Goal: Task Accomplishment & Management: Complete application form

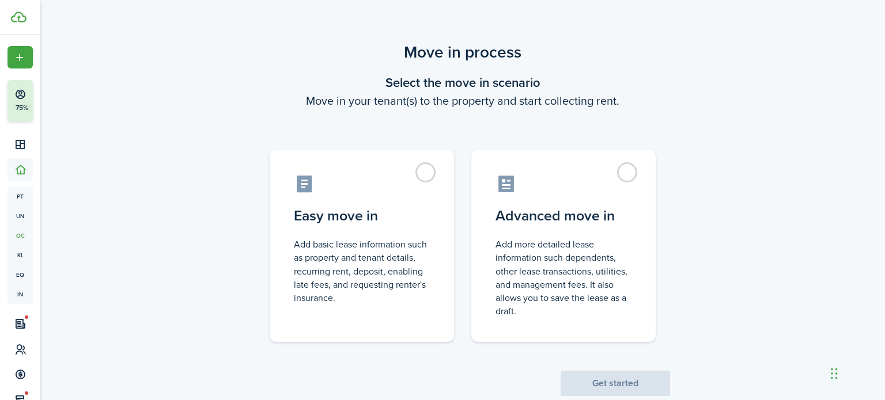
click at [436, 193] on label "Easy move in Add basic lease information such as property and tenant details, r…" at bounding box center [362, 246] width 184 height 192
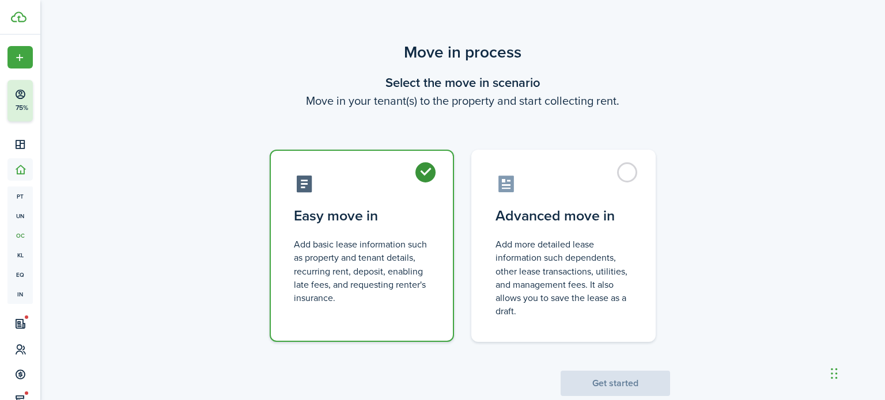
radio input "true"
click at [581, 384] on button "Get started" at bounding box center [615, 383] width 109 height 25
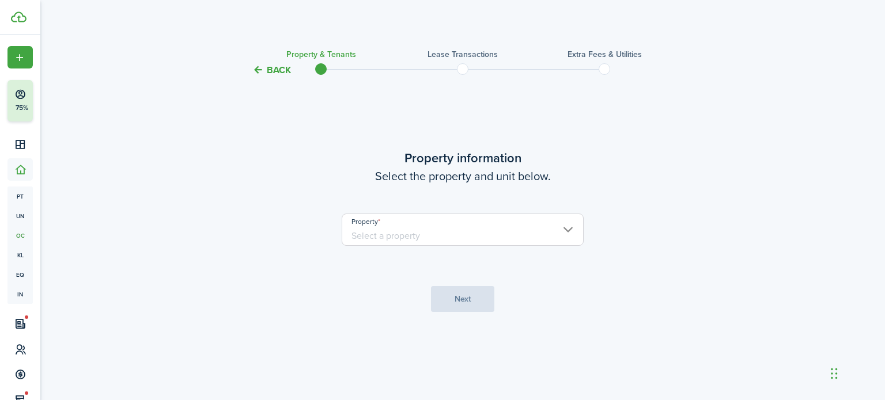
click at [469, 238] on input "Property" at bounding box center [463, 230] width 242 height 32
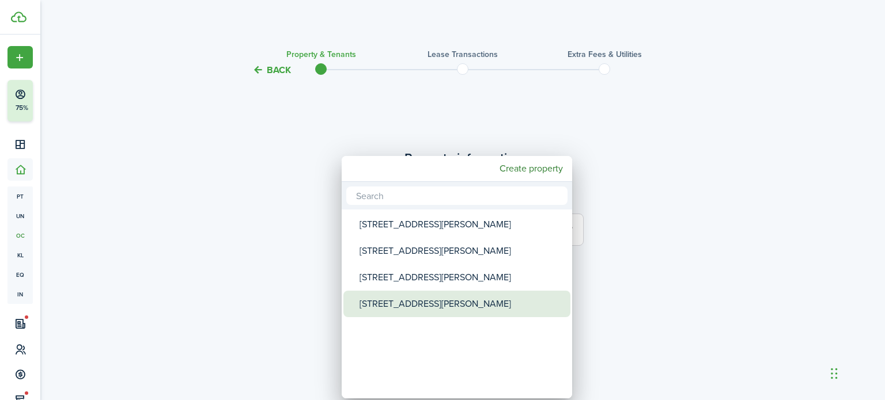
click at [467, 300] on div "[STREET_ADDRESS][PERSON_NAME]" at bounding box center [462, 304] width 204 height 27
type input "[STREET_ADDRESS][PERSON_NAME]"
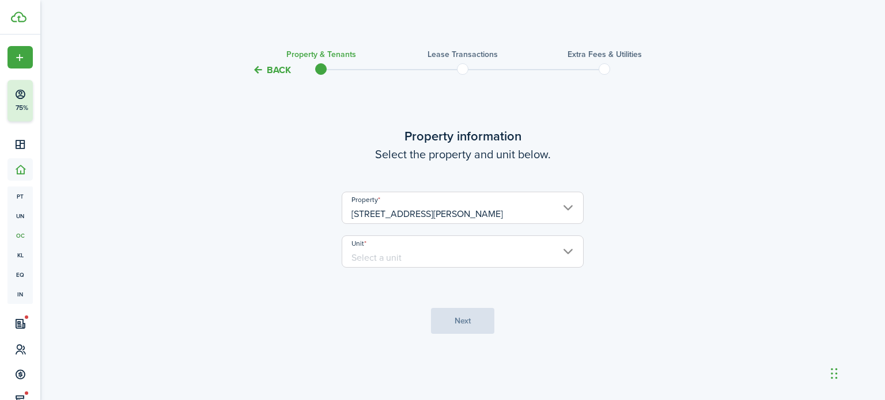
click at [473, 256] on input "Unit" at bounding box center [463, 252] width 242 height 32
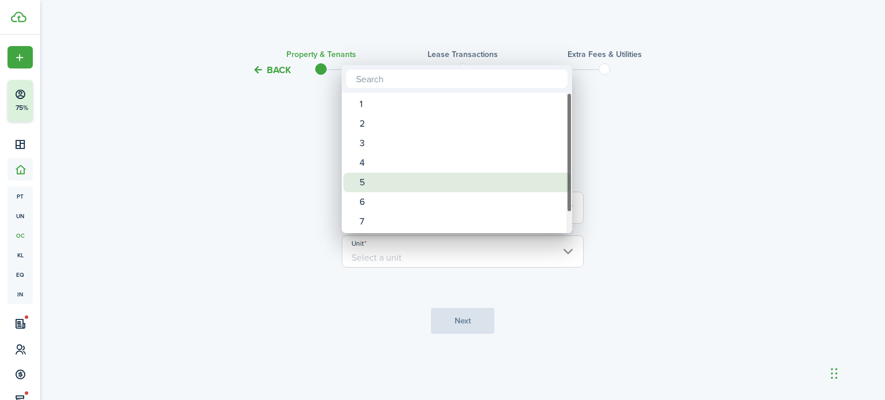
click at [483, 184] on div "5" at bounding box center [462, 183] width 204 height 20
type input "5"
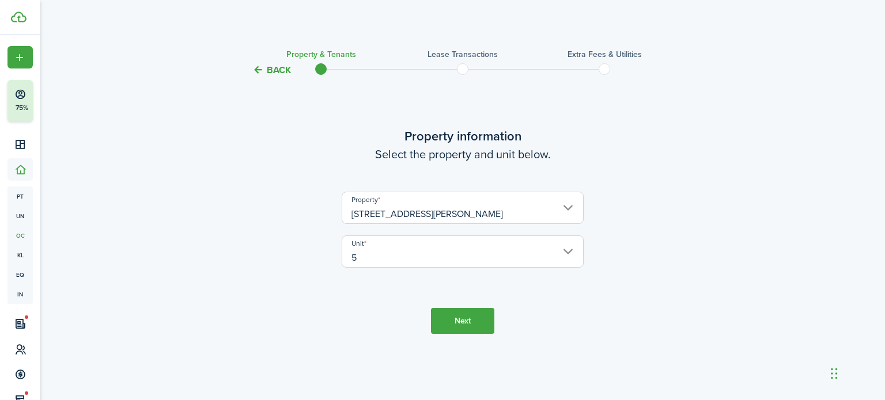
click at [459, 314] on button "Next" at bounding box center [462, 321] width 63 height 26
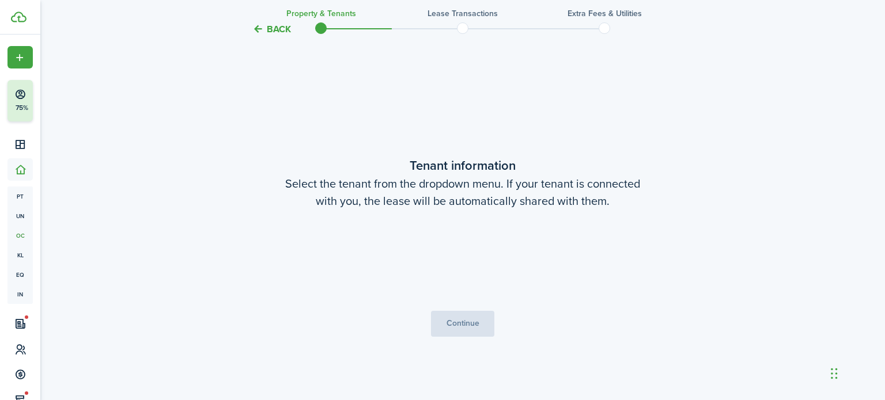
scroll to position [323, 0]
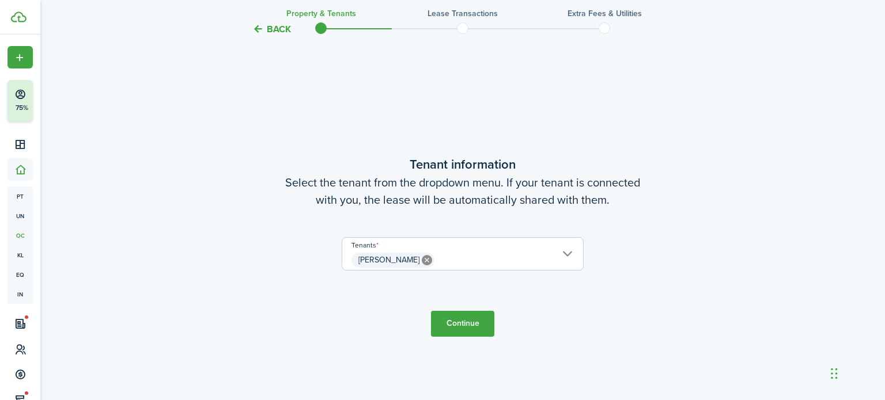
click at [559, 252] on span "[PERSON_NAME]" at bounding box center [462, 261] width 241 height 20
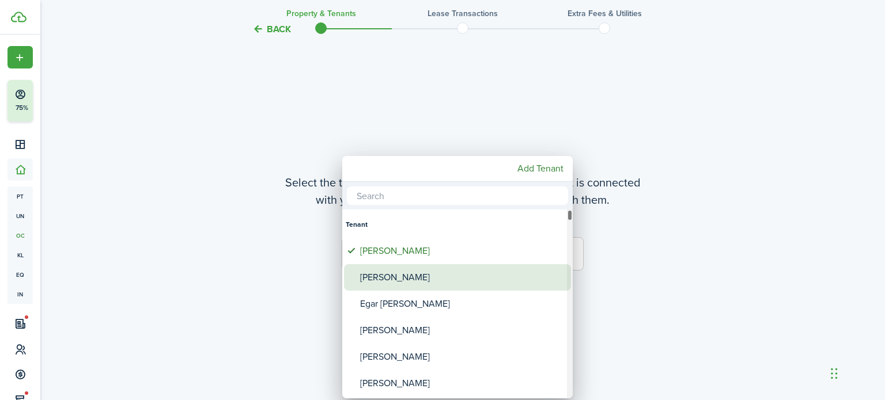
click at [500, 279] on div "[PERSON_NAME]" at bounding box center [462, 277] width 204 height 27
type input "[PERSON_NAME], [PERSON_NAME]"
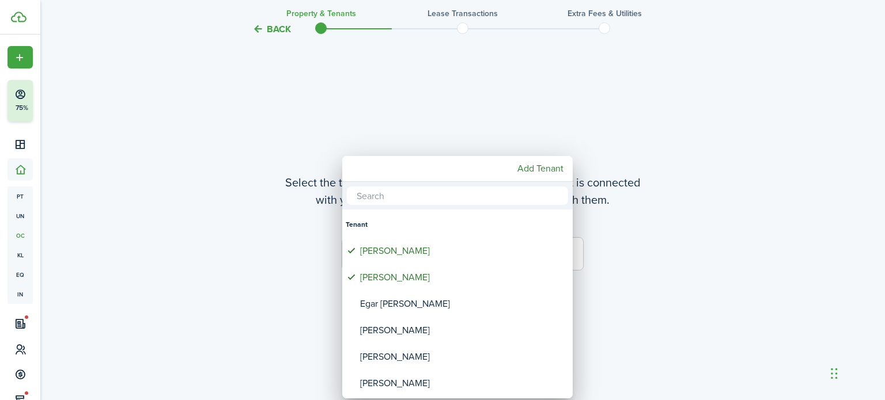
click at [622, 273] on div at bounding box center [442, 200] width 1069 height 585
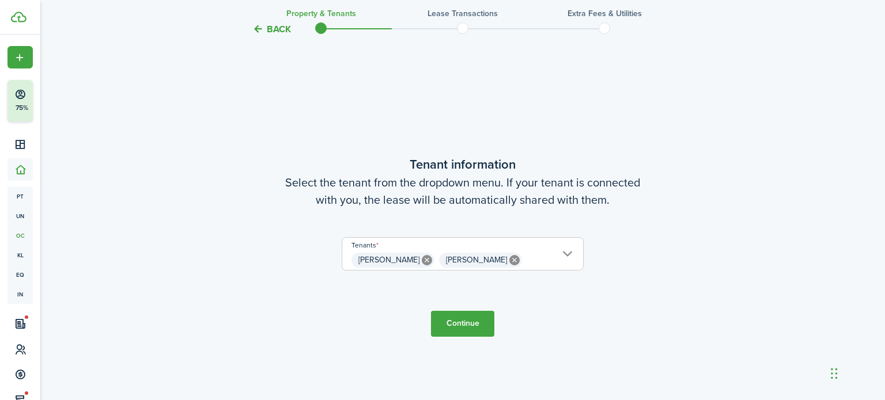
click at [464, 324] on button "Continue" at bounding box center [462, 324] width 63 height 26
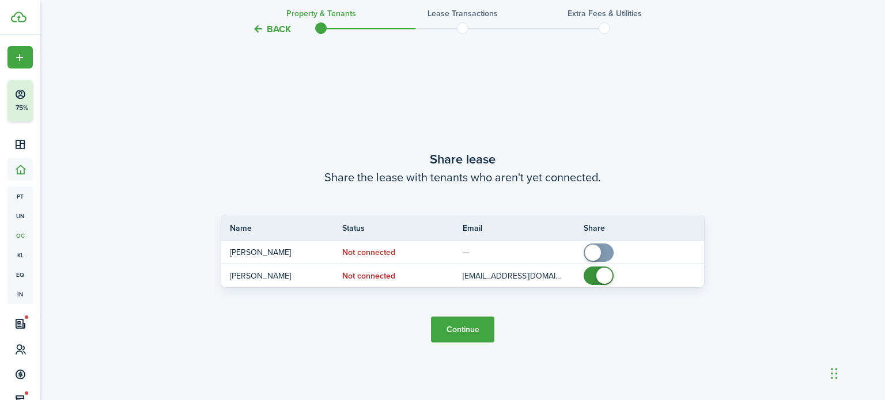
scroll to position [724, 0]
click at [472, 331] on button "Continue" at bounding box center [462, 329] width 63 height 26
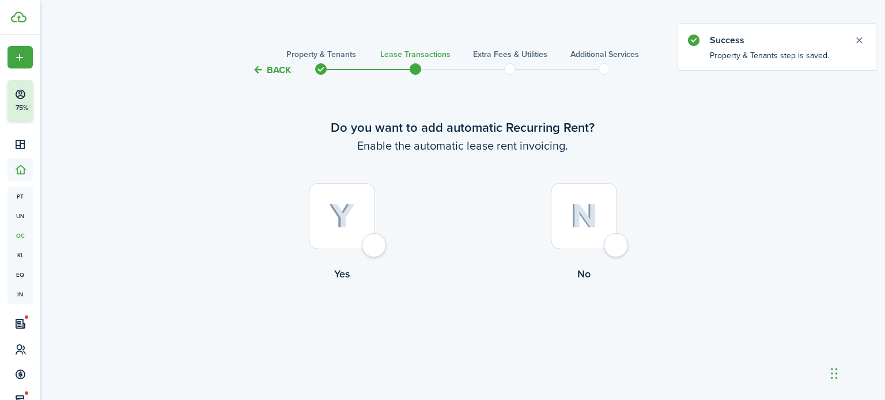
click at [347, 217] on img at bounding box center [342, 216] width 26 height 25
radio input "true"
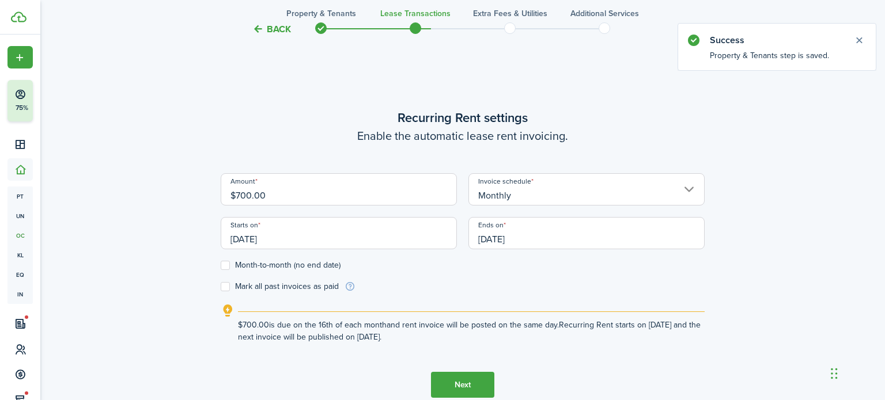
scroll to position [323, 0]
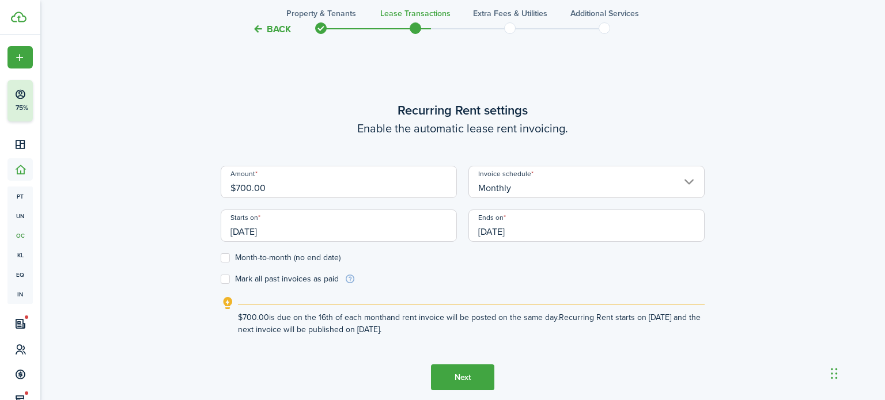
click at [379, 191] on input "$700.00" at bounding box center [339, 182] width 236 height 32
type input "$950.00"
click at [540, 230] on input "[DATE]" at bounding box center [586, 226] width 236 height 32
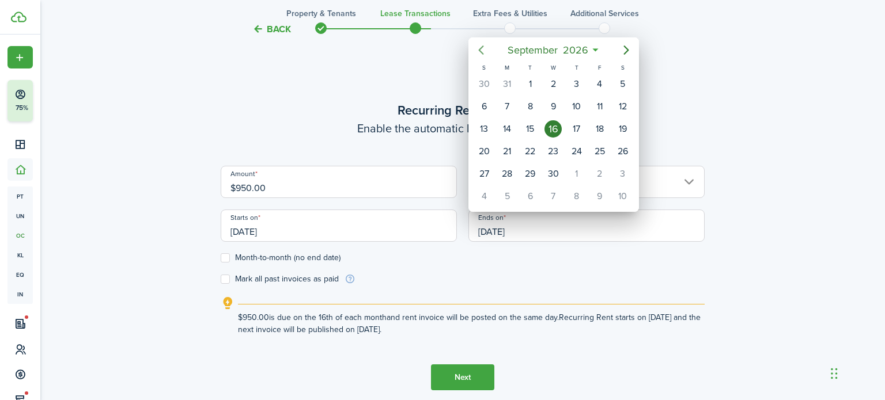
click at [479, 49] on icon "Previous page" at bounding box center [481, 50] width 5 height 9
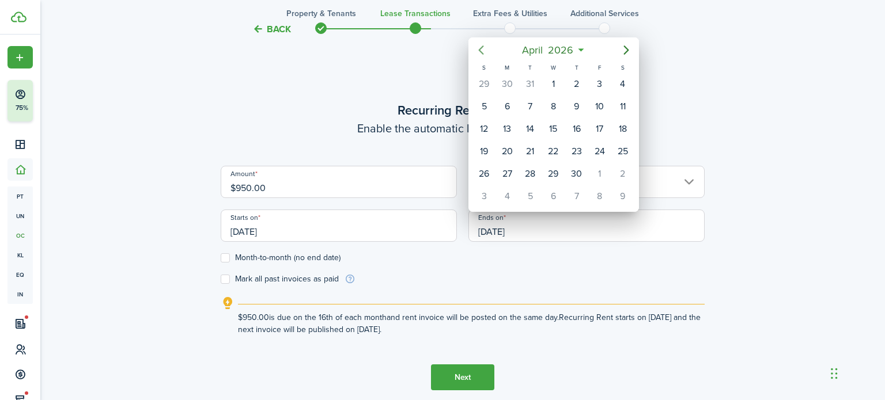
click at [479, 49] on icon "Previous page" at bounding box center [481, 50] width 5 height 9
click at [523, 168] on div "31" at bounding box center [529, 173] width 17 height 17
type input "[DATE]"
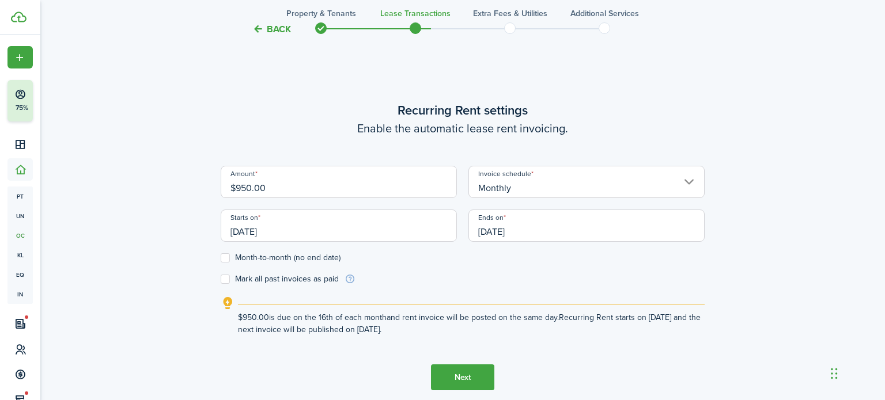
click at [321, 226] on input "[DATE]" at bounding box center [339, 226] width 236 height 32
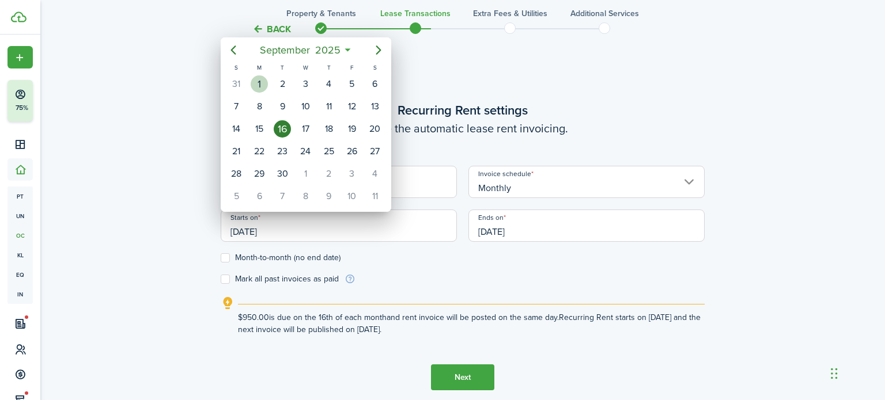
click at [261, 86] on div "1" at bounding box center [259, 83] width 17 height 17
type input "[DATE]"
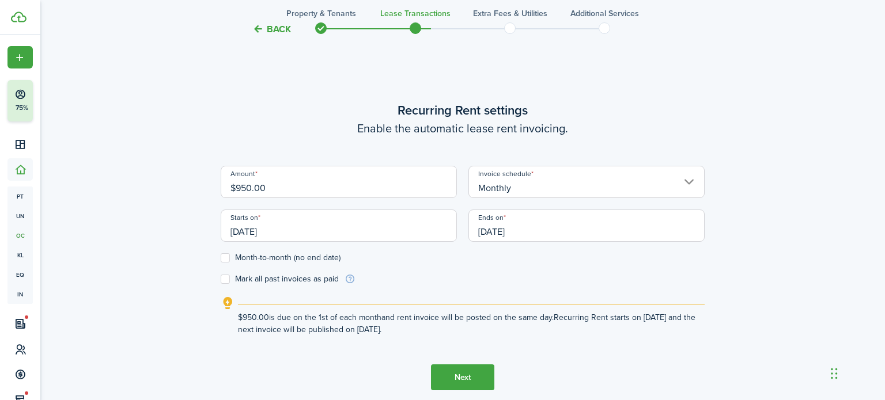
scroll to position [400, 0]
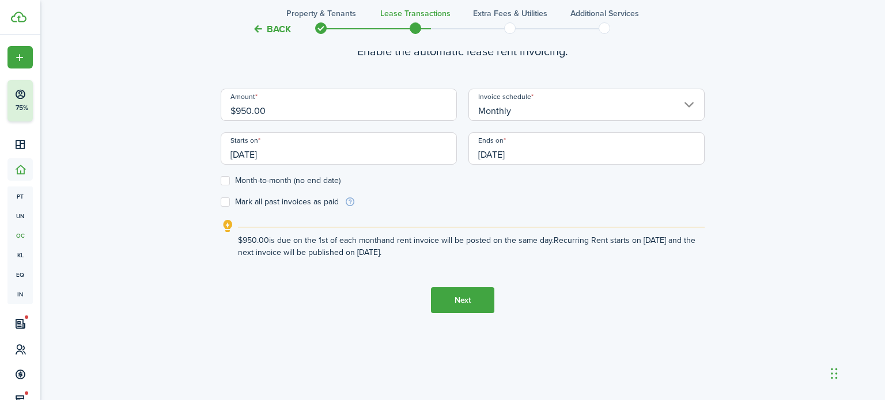
click at [485, 294] on button "Next" at bounding box center [462, 301] width 63 height 26
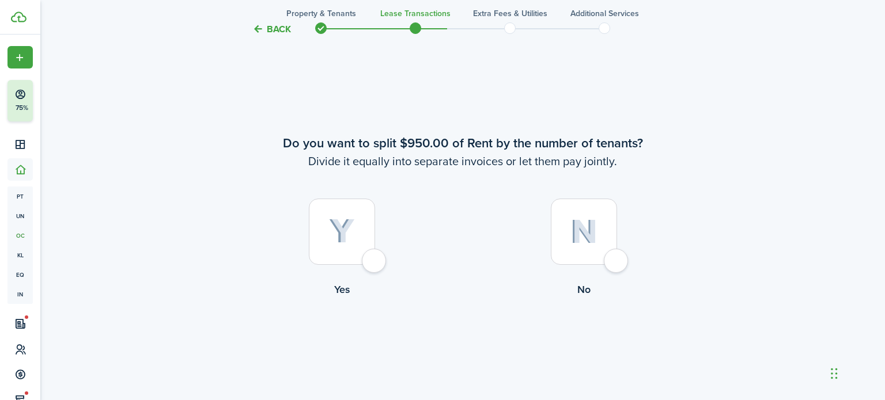
scroll to position [724, 0]
click at [608, 260] on div at bounding box center [584, 232] width 66 height 66
radio input "true"
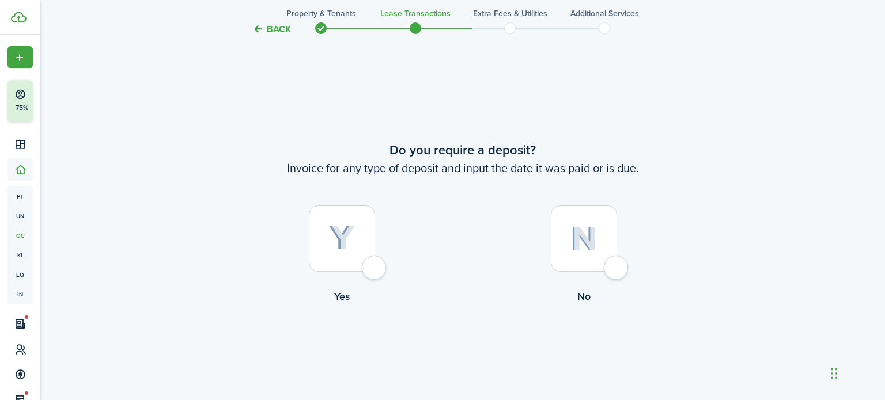
scroll to position [1125, 0]
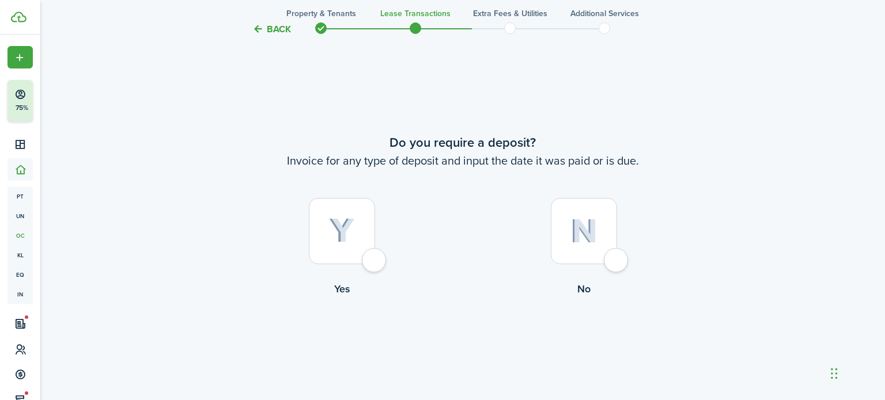
click at [347, 228] on img at bounding box center [342, 230] width 26 height 25
radio input "true"
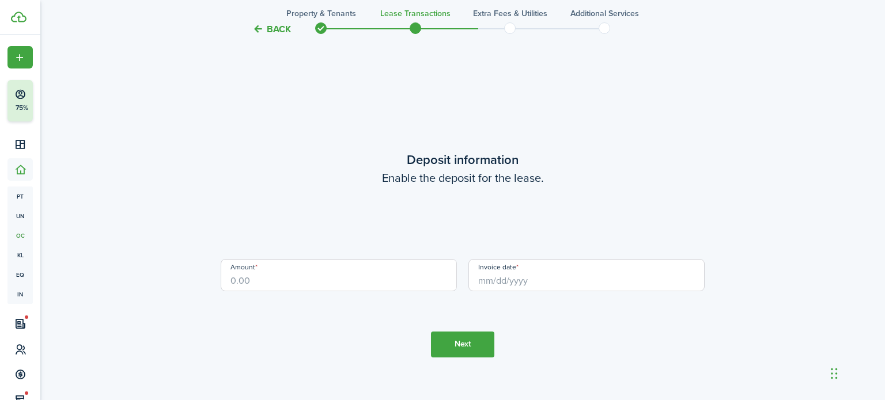
scroll to position [1525, 0]
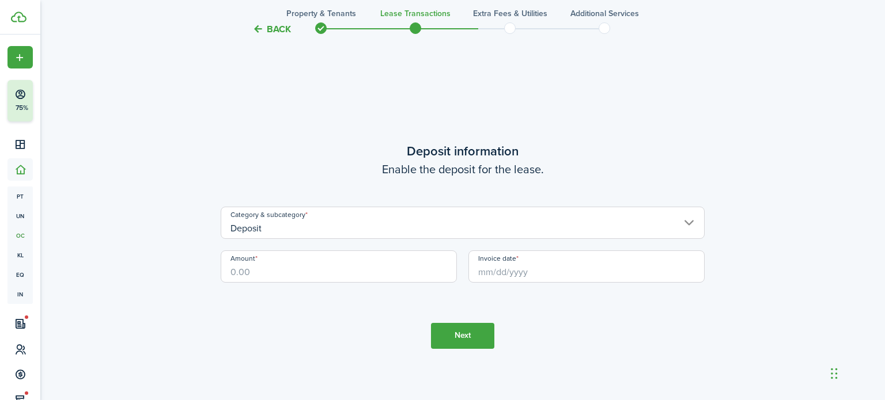
click at [379, 271] on input "Amount" at bounding box center [339, 267] width 236 height 32
click at [522, 270] on input "Invoice date" at bounding box center [586, 267] width 236 height 32
type input "$500.00"
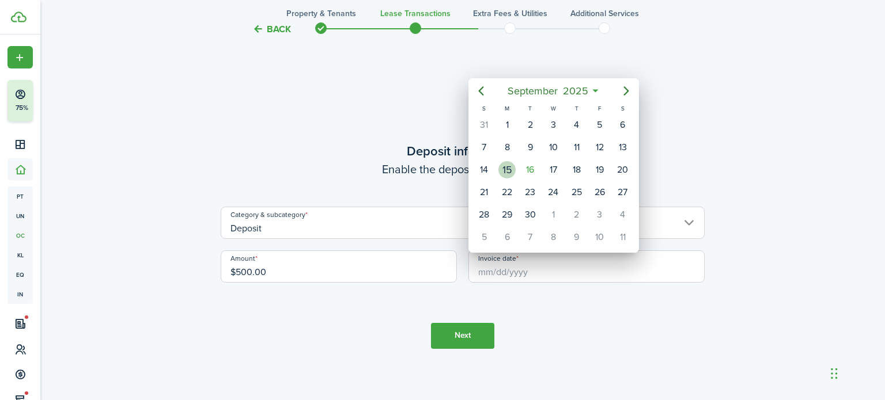
click at [513, 160] on div "15" at bounding box center [507, 170] width 23 height 22
type input "[DATE]"
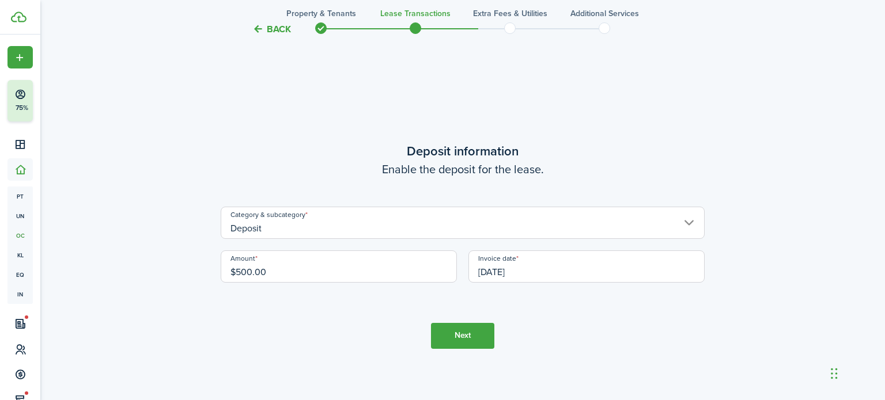
click at [478, 327] on button "Next" at bounding box center [462, 336] width 63 height 26
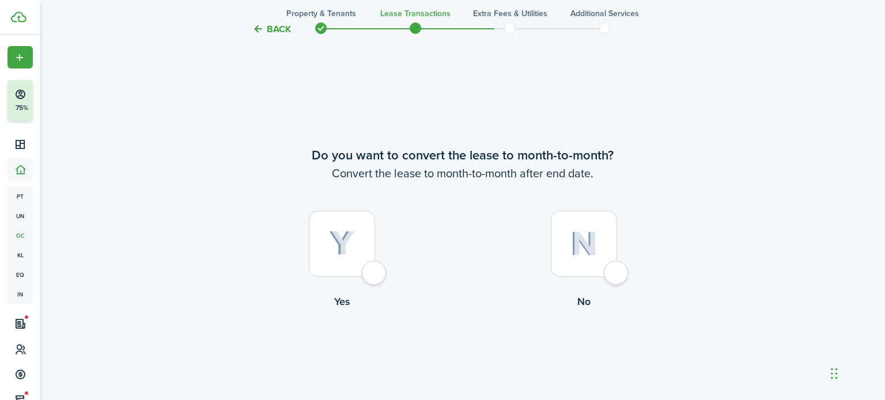
scroll to position [1926, 0]
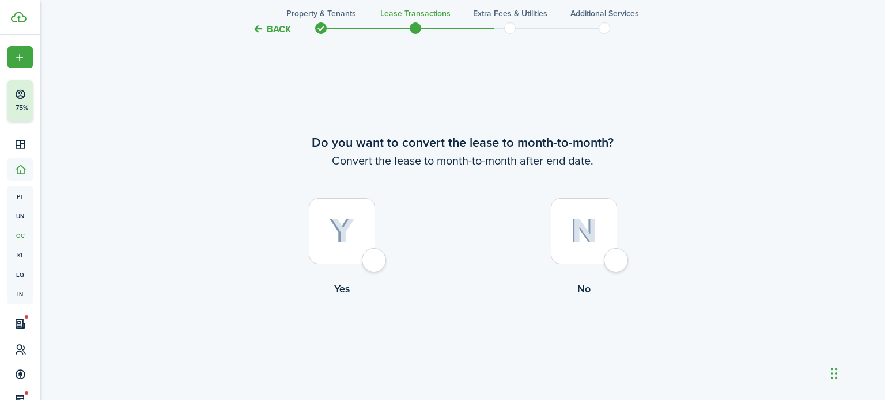
click at [369, 245] on div at bounding box center [342, 231] width 66 height 66
radio input "true"
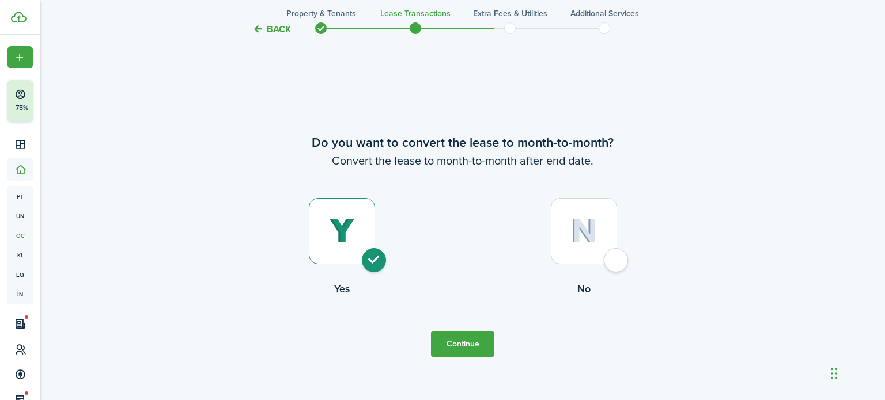
click at [453, 344] on button "Continue" at bounding box center [462, 344] width 63 height 26
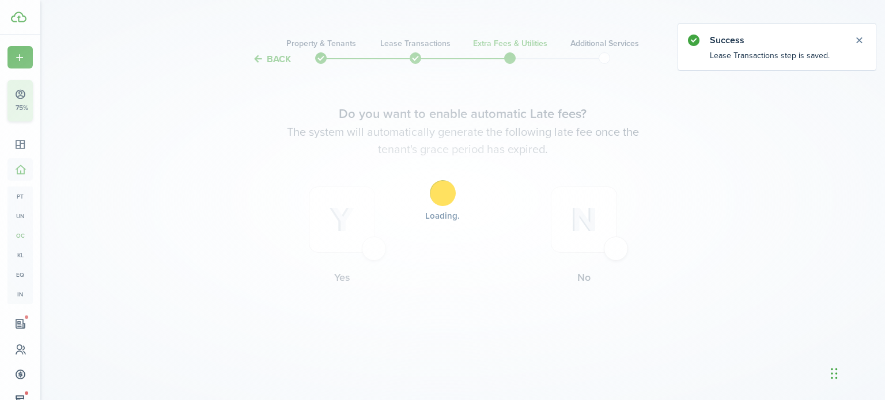
scroll to position [0, 0]
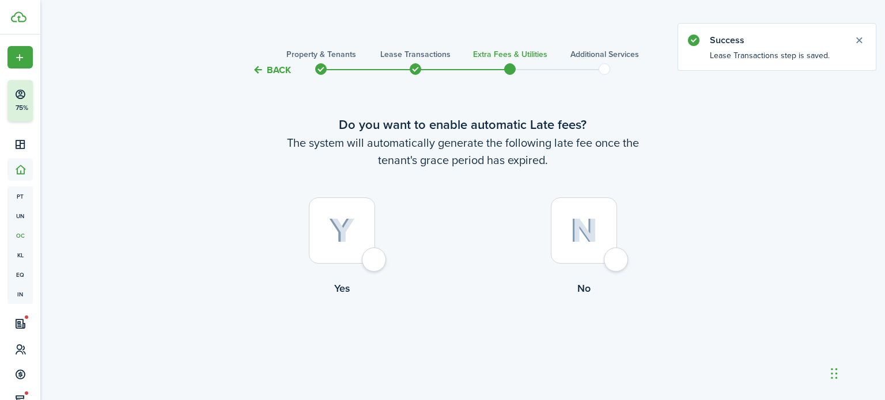
click at [335, 215] on div at bounding box center [342, 231] width 66 height 66
radio input "true"
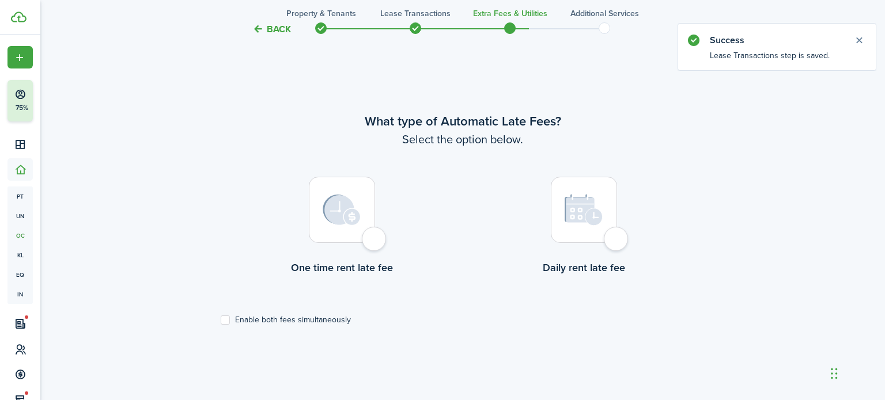
click at [335, 215] on img at bounding box center [342, 210] width 38 height 31
radio input "true"
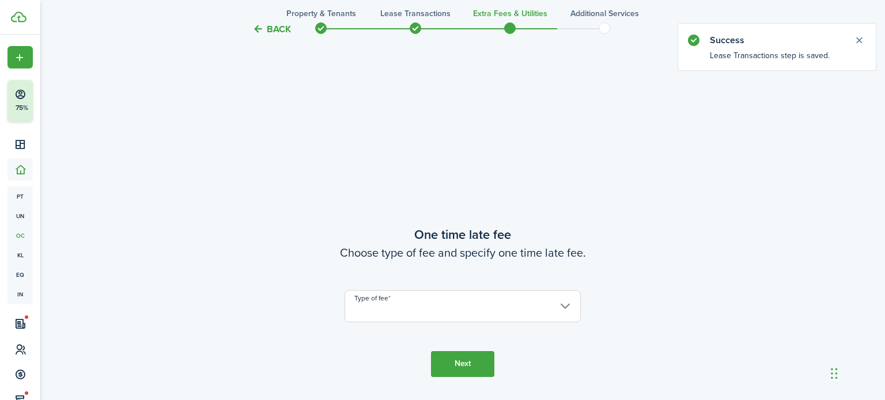
scroll to position [735, 0]
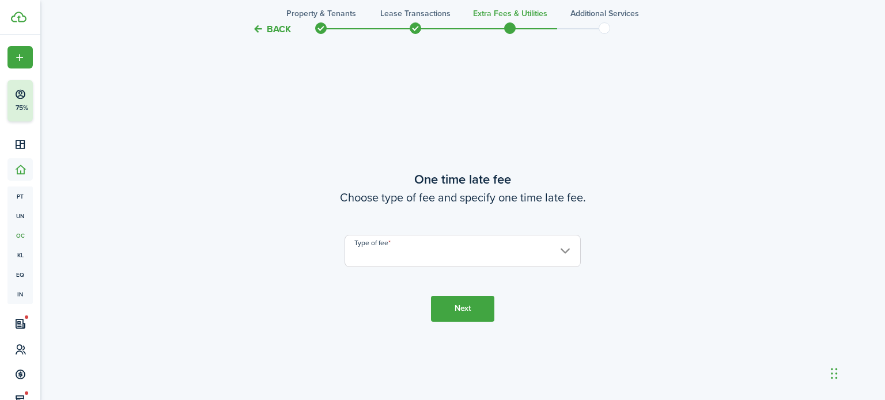
click at [384, 256] on input "Type of fee" at bounding box center [463, 251] width 236 height 32
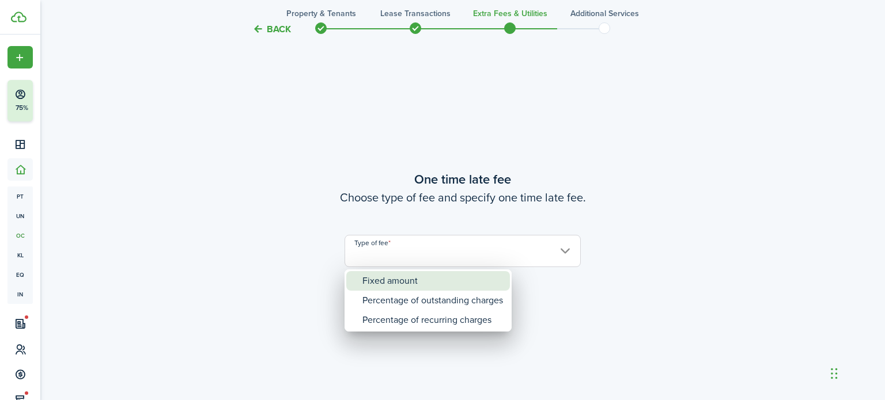
click at [390, 283] on div "Fixed amount" at bounding box center [432, 281] width 141 height 20
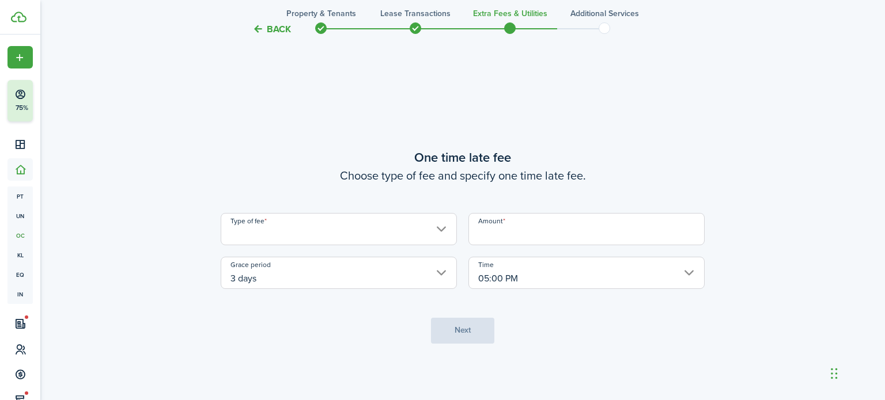
type input "Fixed amount"
click at [564, 229] on input "Amount" at bounding box center [586, 229] width 236 height 32
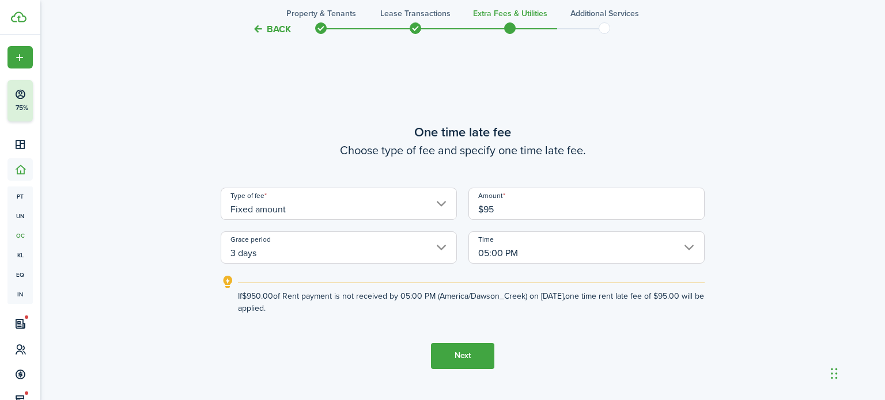
click at [644, 360] on tc-wizard-step "One time late fee Choose type of fee and specify one time late fee. Type of fee…" at bounding box center [463, 246] width 484 height 400
type input "$95.00"
click at [464, 355] on button "Next" at bounding box center [462, 356] width 63 height 26
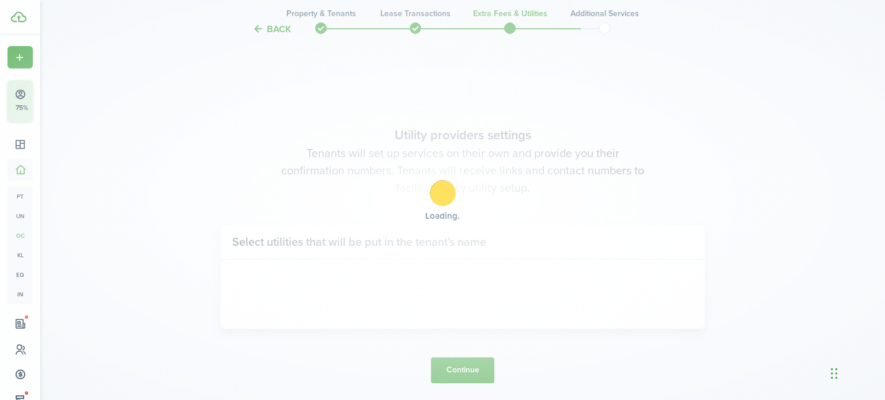
scroll to position [1135, 0]
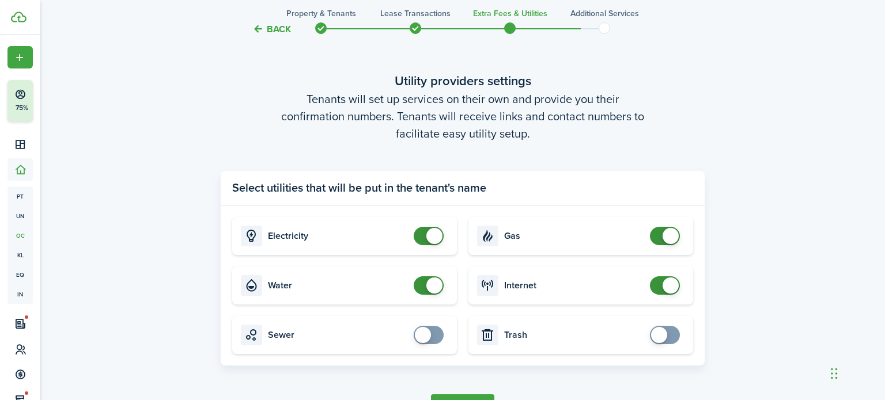
checkbox input "false"
click at [432, 240] on span at bounding box center [434, 236] width 16 height 16
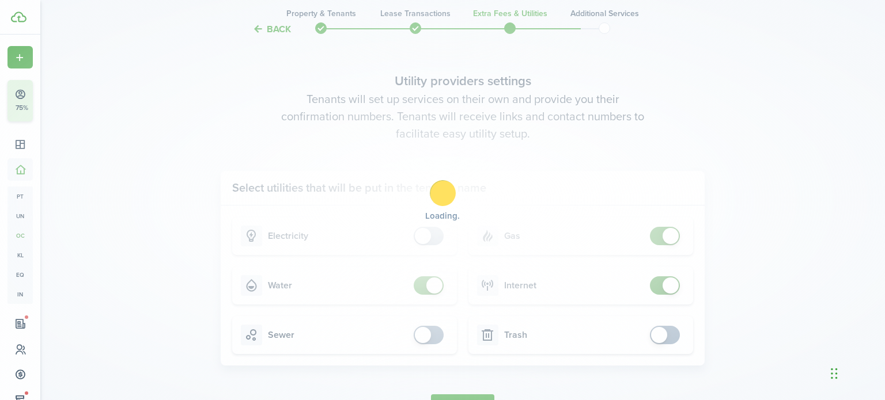
click at [434, 281] on div "Loading" at bounding box center [442, 200] width 885 height 400
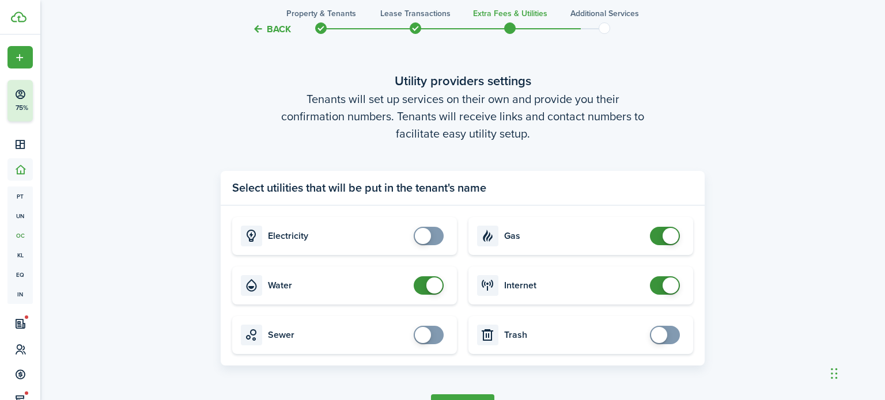
checkbox input "false"
click at [432, 283] on span at bounding box center [434, 286] width 16 height 16
checkbox input "false"
click at [663, 239] on span at bounding box center [671, 236] width 16 height 16
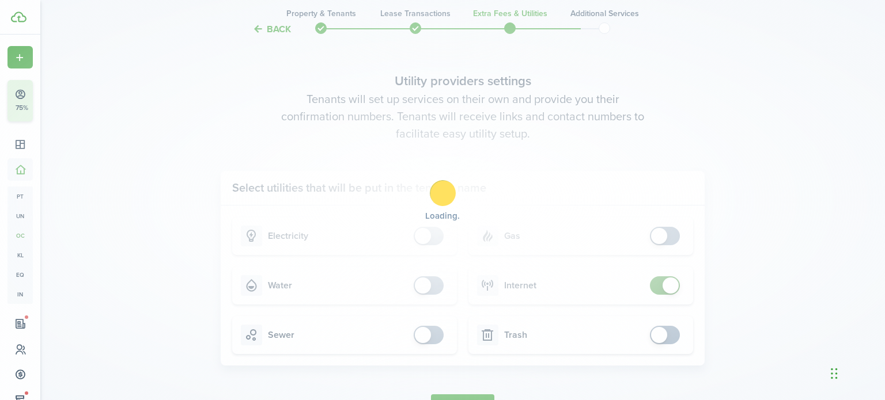
click at [671, 288] on div "Loading" at bounding box center [442, 200] width 885 height 400
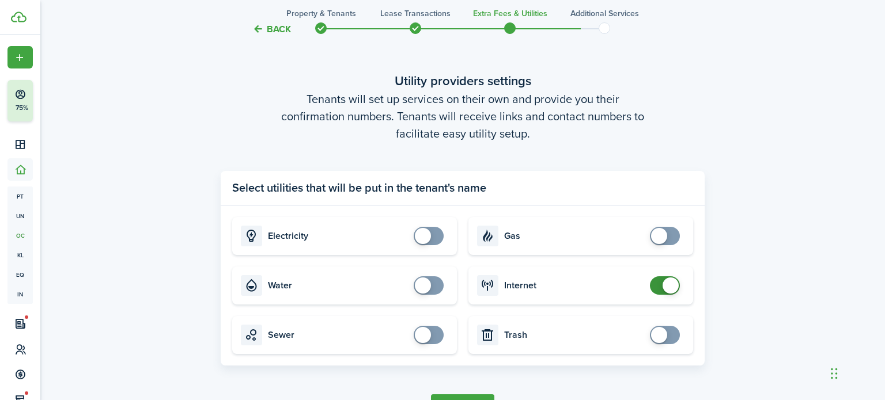
checkbox input "false"
click at [671, 288] on span at bounding box center [671, 286] width 16 height 16
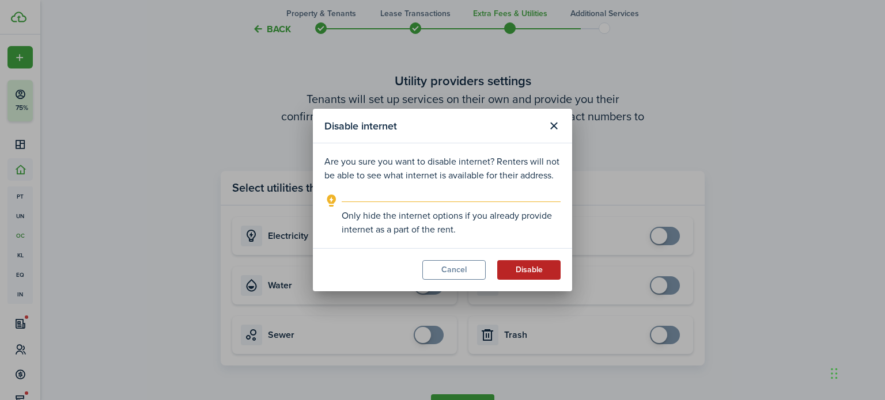
click at [547, 271] on button "Disable" at bounding box center [528, 270] width 63 height 20
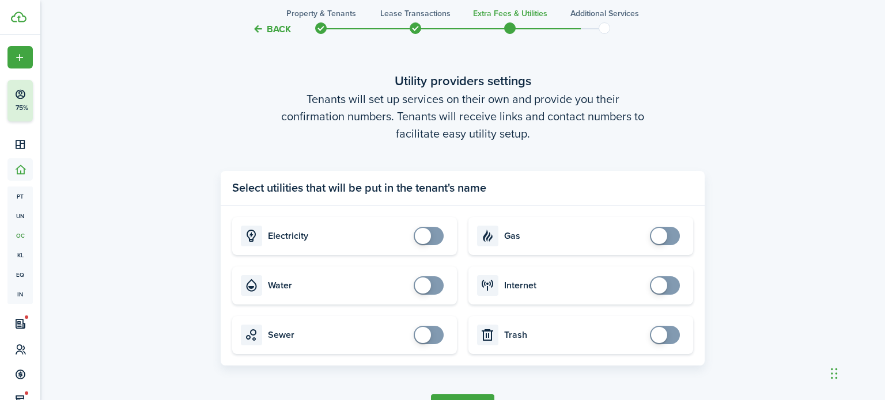
scroll to position [1212, 0]
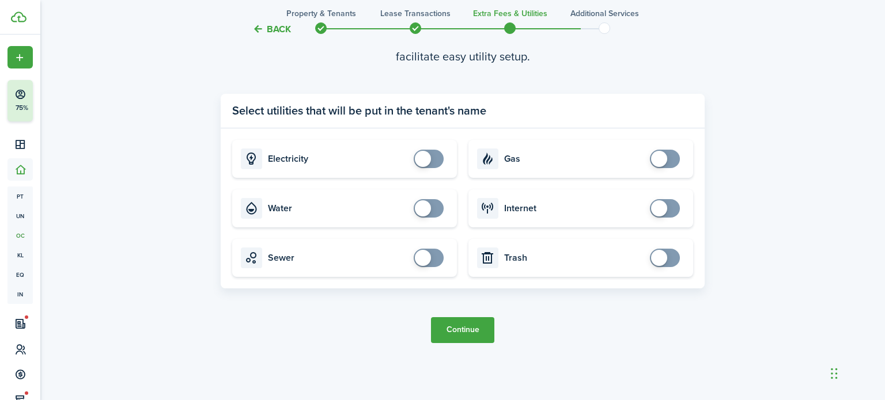
click at [485, 326] on button "Continue" at bounding box center [462, 330] width 63 height 26
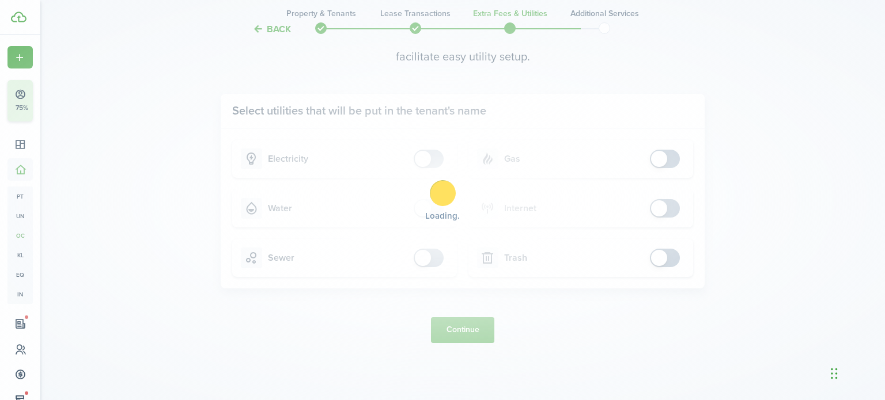
scroll to position [0, 0]
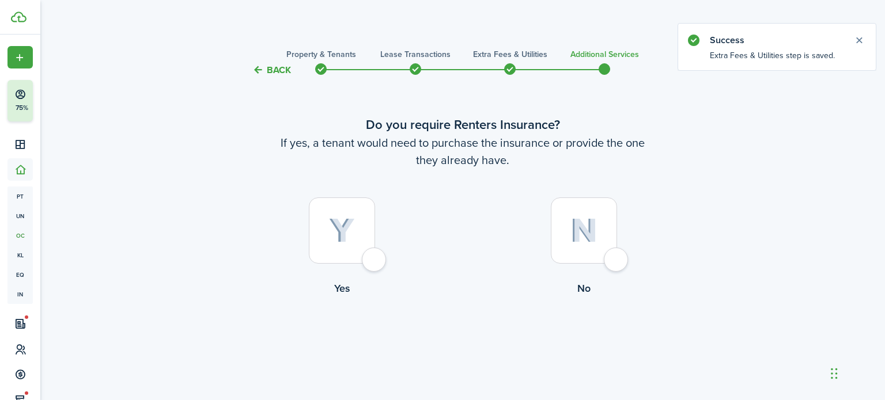
click at [595, 230] on img at bounding box center [583, 230] width 27 height 25
radio input "true"
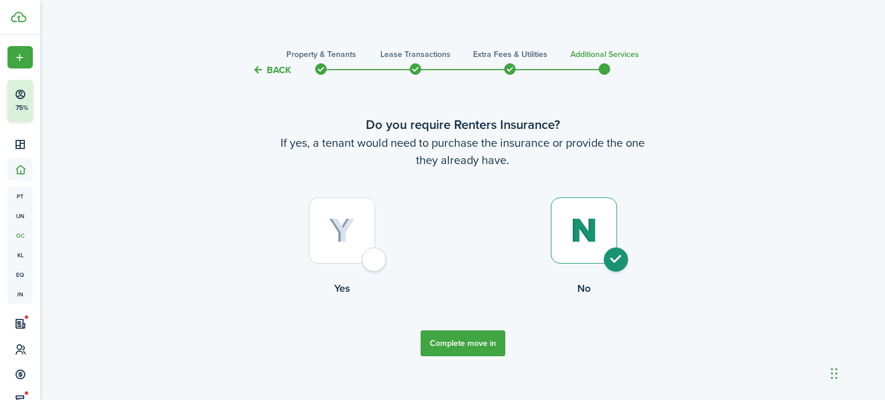
click at [487, 349] on button "Complete move in" at bounding box center [463, 344] width 85 height 26
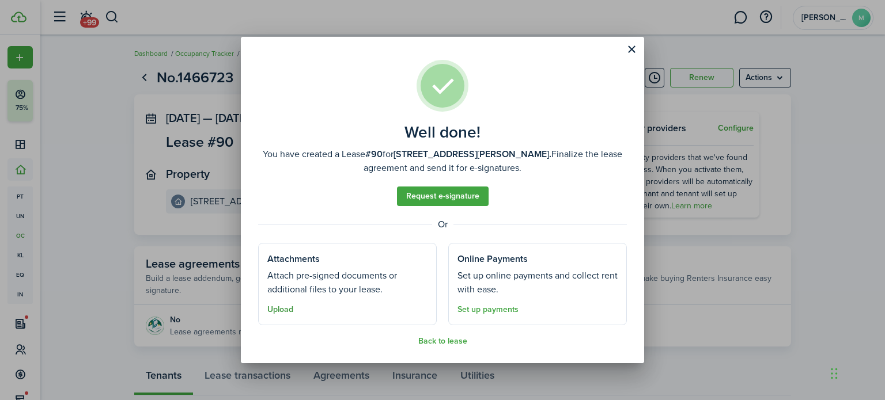
click at [290, 311] on button "Upload" at bounding box center [280, 309] width 26 height 9
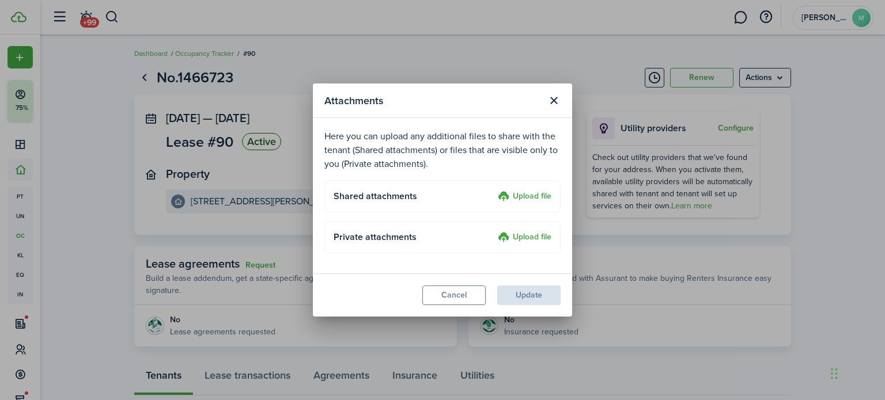
click at [522, 196] on label "Upload file" at bounding box center [525, 197] width 54 height 14
click at [494, 190] on input "Upload file" at bounding box center [494, 190] width 0 height 0
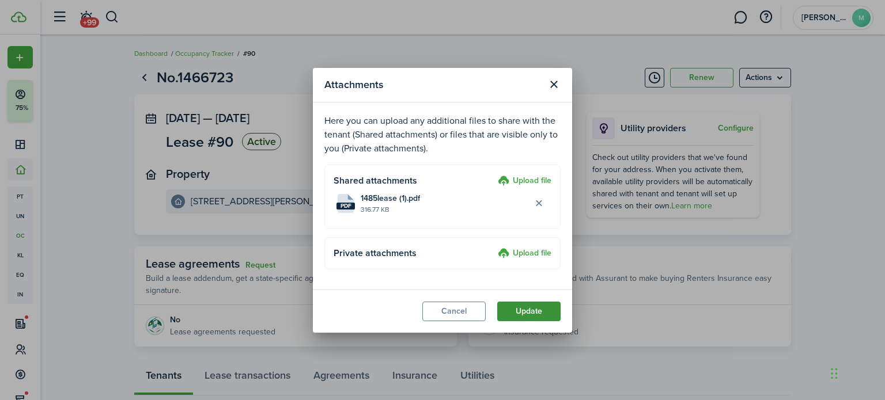
click at [527, 305] on button "Update" at bounding box center [528, 312] width 63 height 20
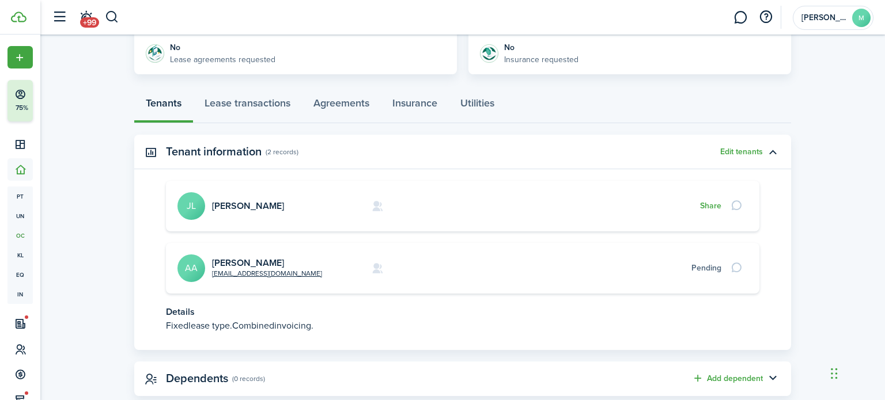
scroll to position [275, 0]
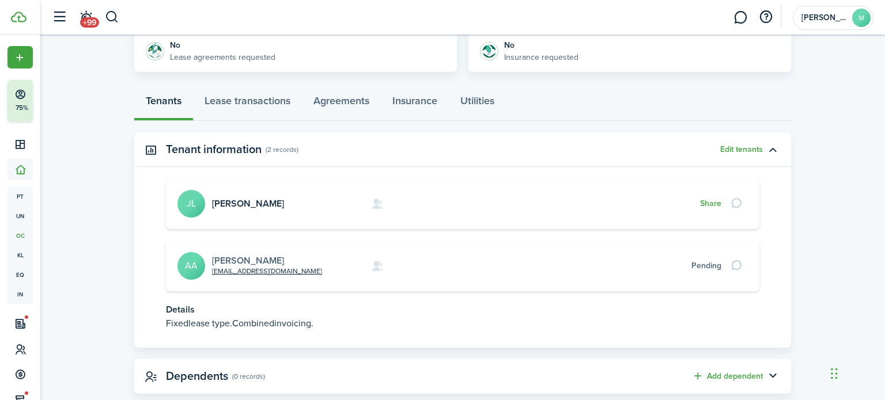
click at [284, 258] on link "[PERSON_NAME]" at bounding box center [248, 260] width 72 height 13
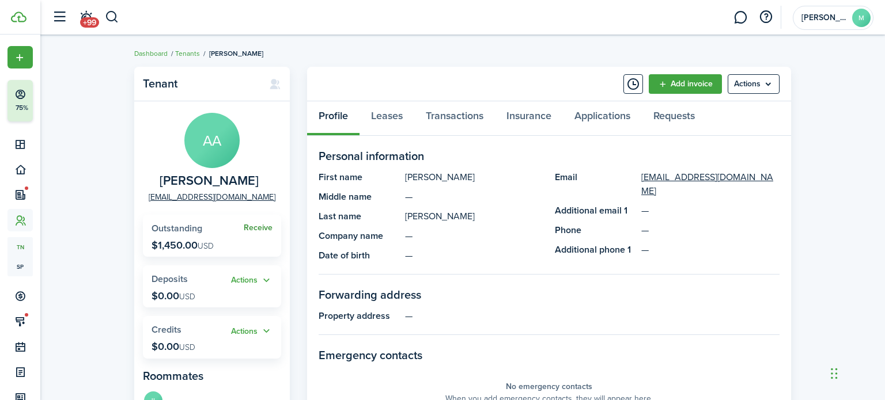
click at [267, 227] on link "Receive" at bounding box center [258, 228] width 29 height 9
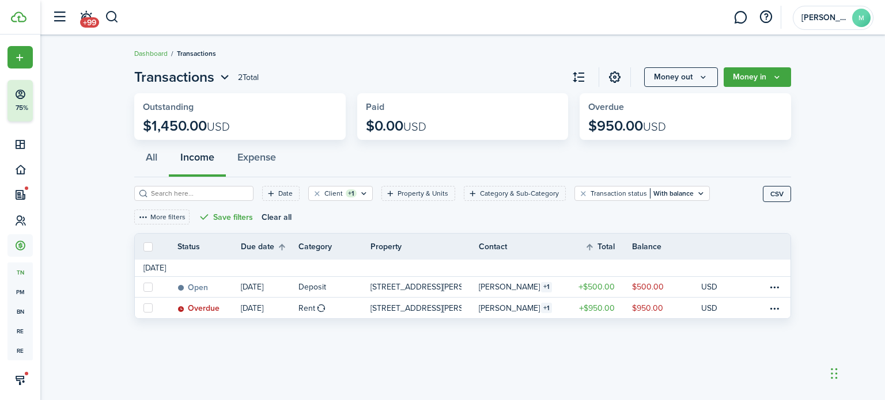
click at [147, 245] on label at bounding box center [147, 247] width 9 height 9
click at [143, 247] on input "checkbox" at bounding box center [143, 247] width 1 height 1
checkbox input "true"
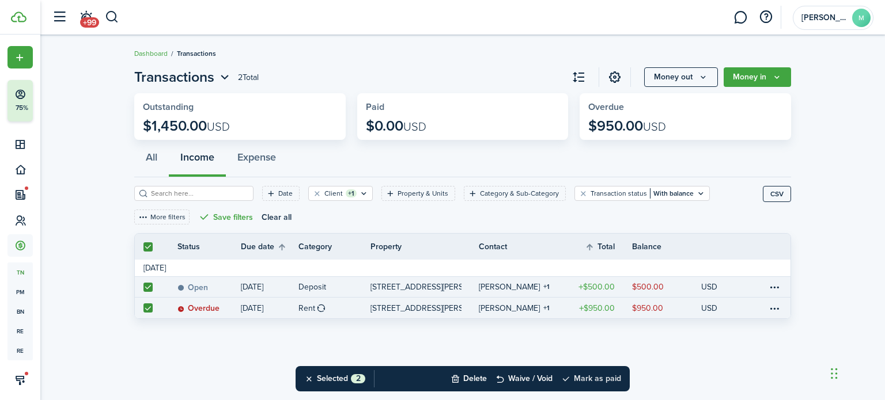
click at [601, 377] on button "Mark as paid" at bounding box center [591, 378] width 60 height 25
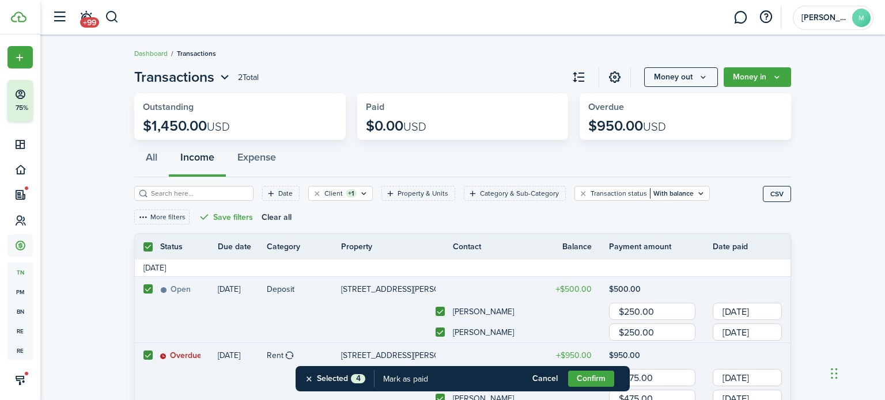
scroll to position [81, 0]
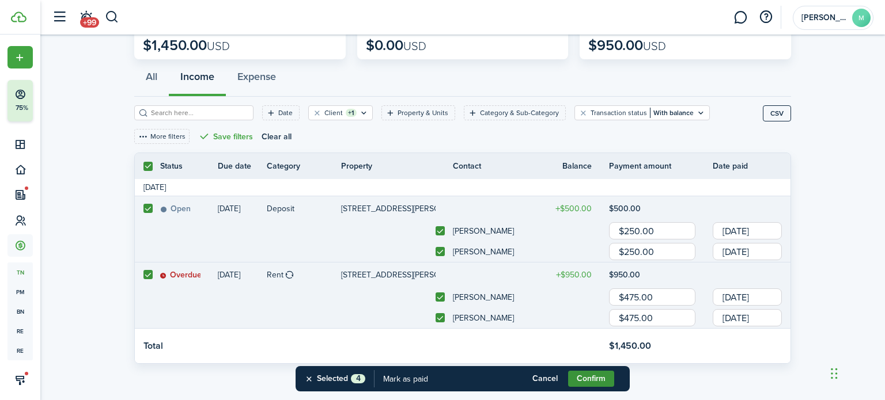
click at [602, 381] on button "Confirm" at bounding box center [591, 379] width 46 height 16
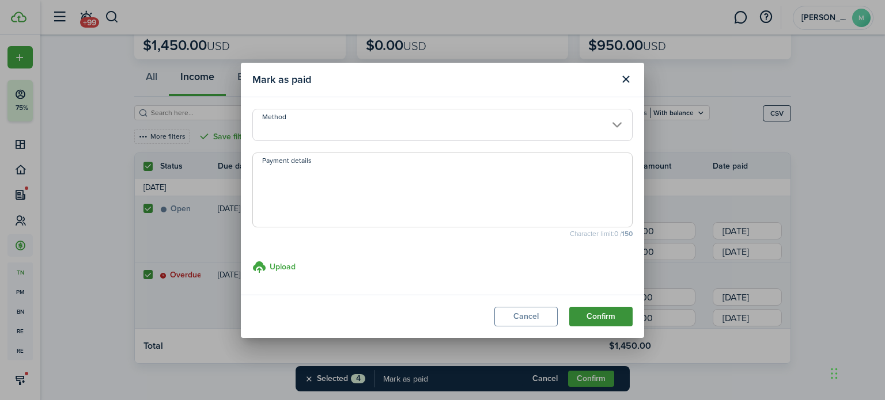
click at [597, 315] on button "Confirm" at bounding box center [600, 317] width 63 height 20
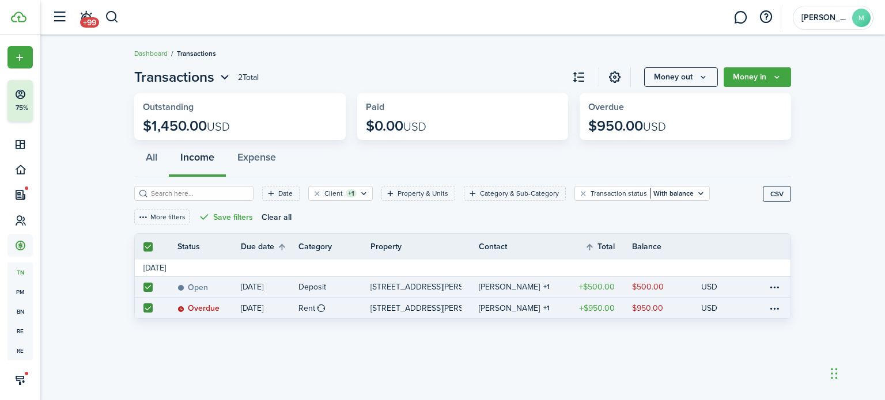
scroll to position [0, 0]
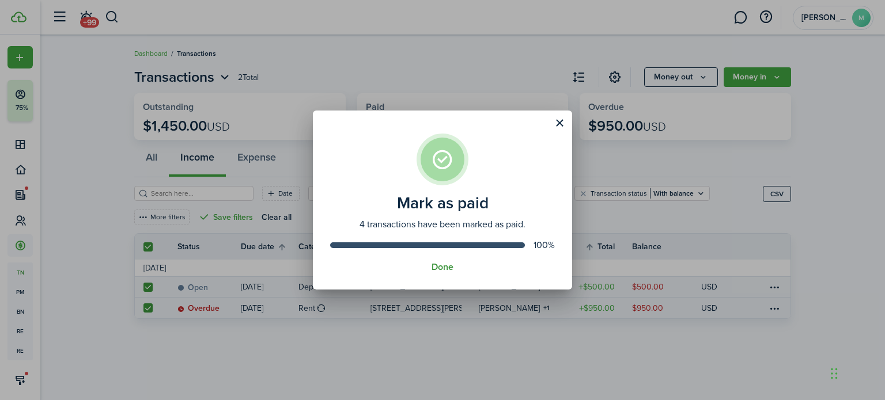
click at [447, 266] on button "Done" at bounding box center [443, 267] width 22 height 10
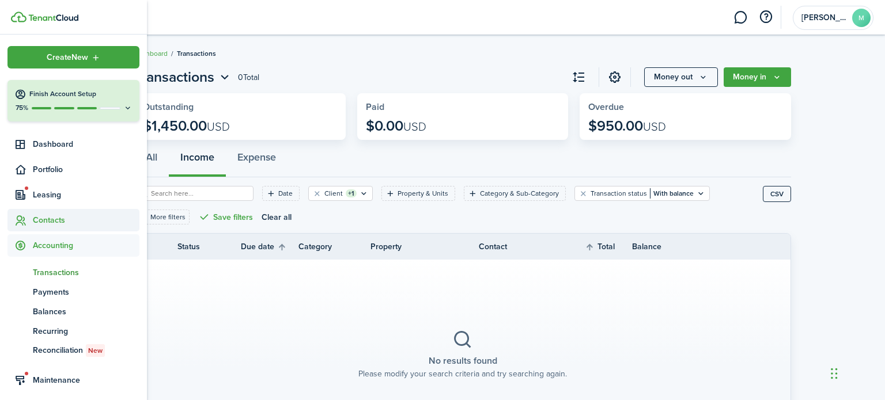
click at [65, 219] on span "Contacts" at bounding box center [86, 220] width 107 height 12
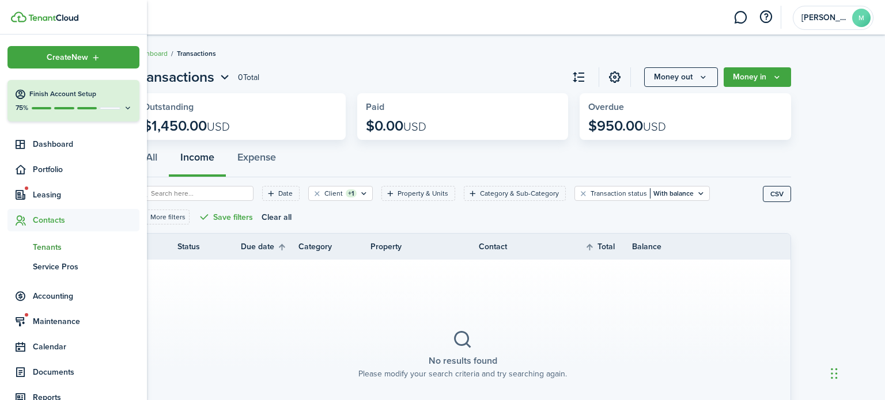
click at [69, 252] on span "Tenants" at bounding box center [86, 247] width 107 height 12
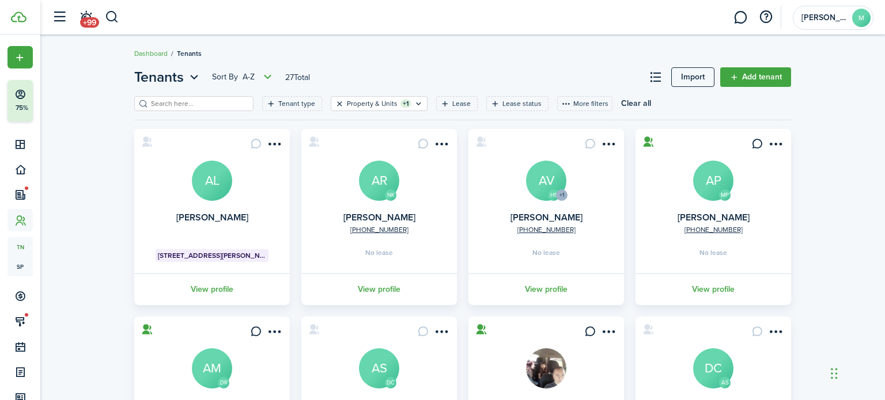
click at [335, 106] on button "Clear filter" at bounding box center [340, 103] width 10 height 9
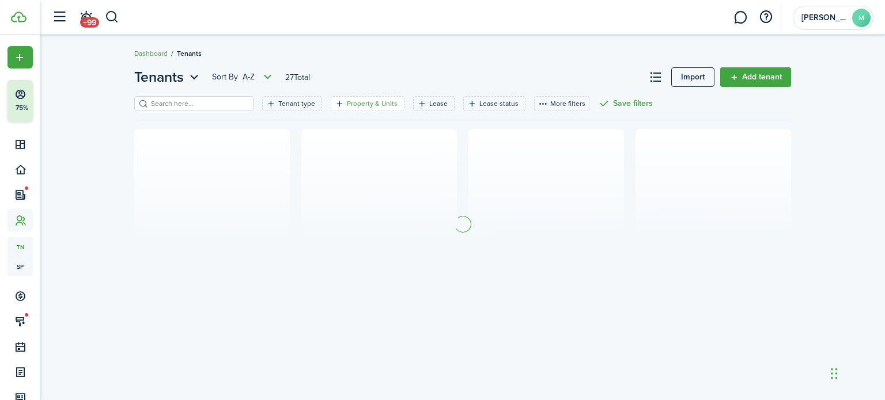
click at [347, 107] on filter-tag-label "Property & Units" at bounding box center [372, 104] width 51 height 10
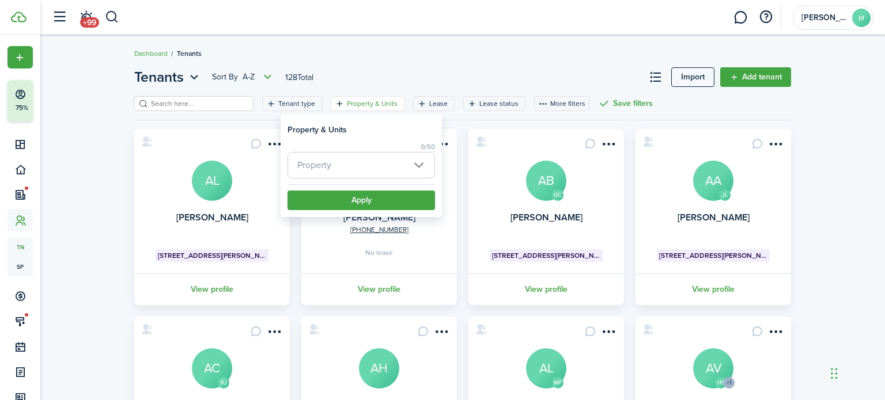
click at [357, 174] on span "Property" at bounding box center [361, 165] width 146 height 25
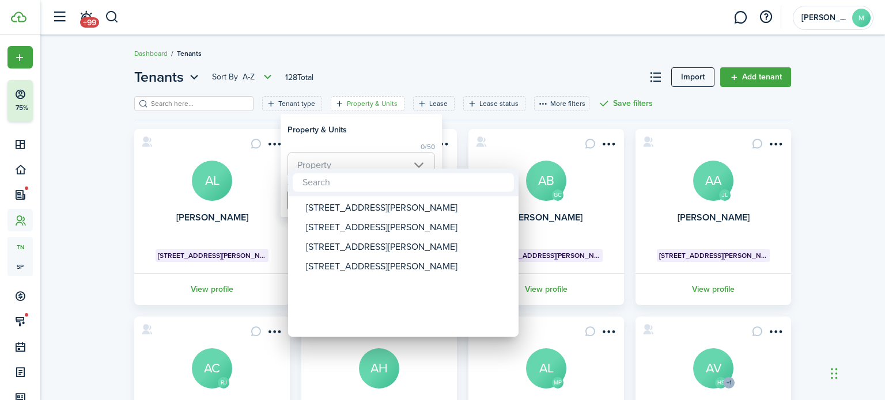
click at [830, 23] on div at bounding box center [442, 200] width 1069 height 585
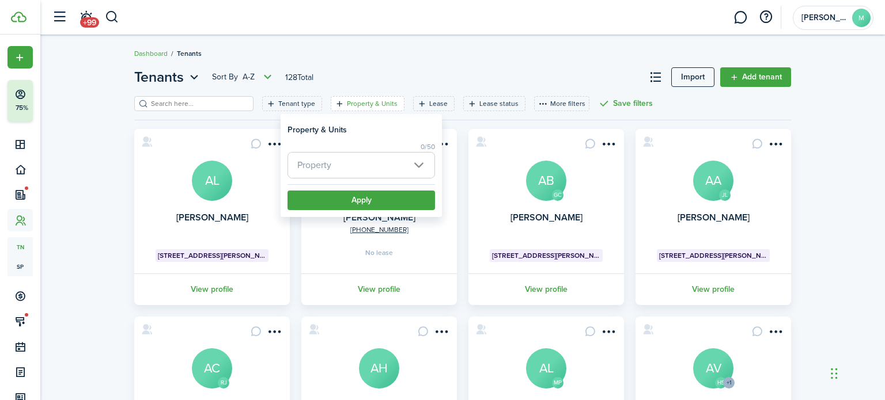
click at [830, 23] on account-user-avatar "[PERSON_NAME] M" at bounding box center [833, 18] width 81 height 24
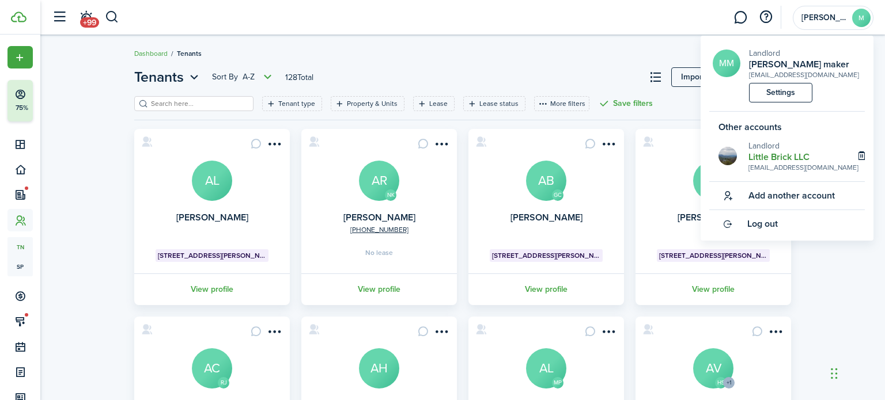
click at [760, 160] on h2 "Little Brick LLC" at bounding box center [803, 157] width 110 height 10
